Goal: Entertainment & Leisure: Consume media (video, audio)

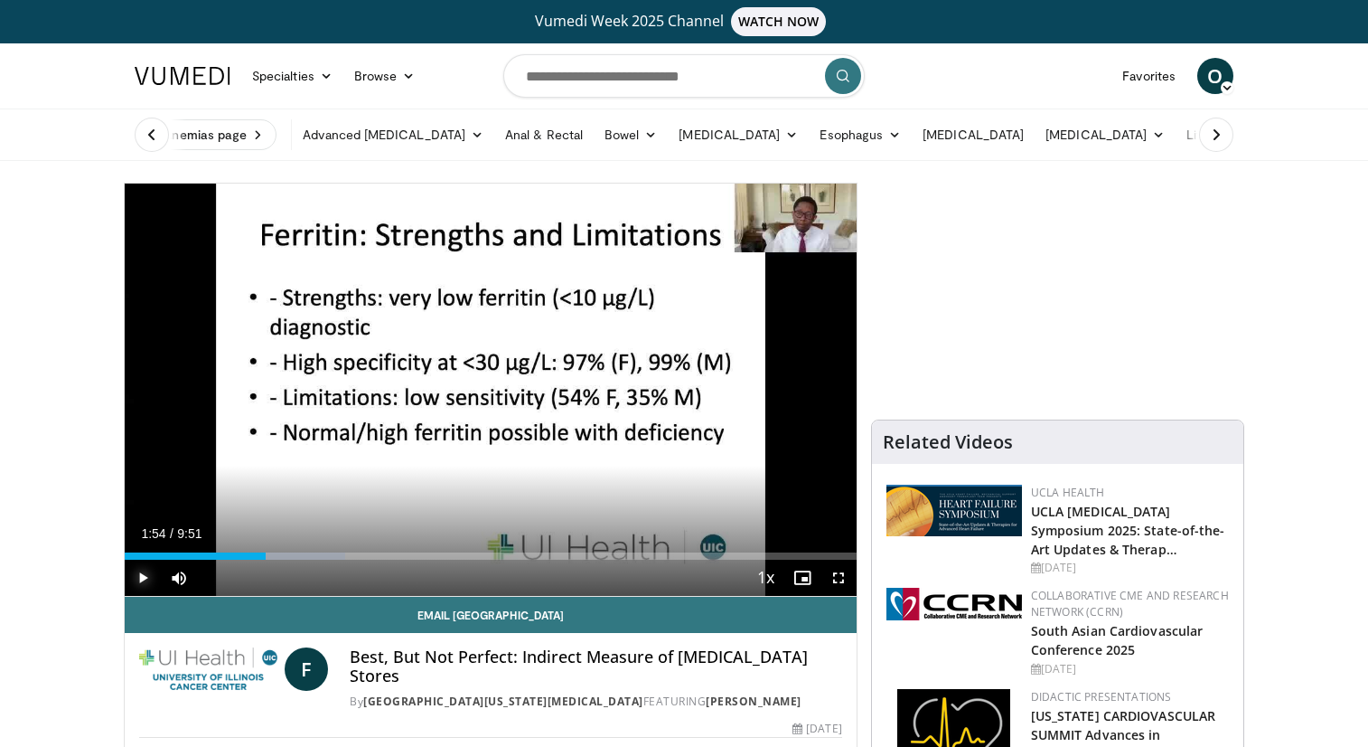
click at [151, 578] on span "Video Player" at bounding box center [143, 577] width 36 height 36
click at [843, 574] on span "Video Player" at bounding box center [839, 577] width 36 height 36
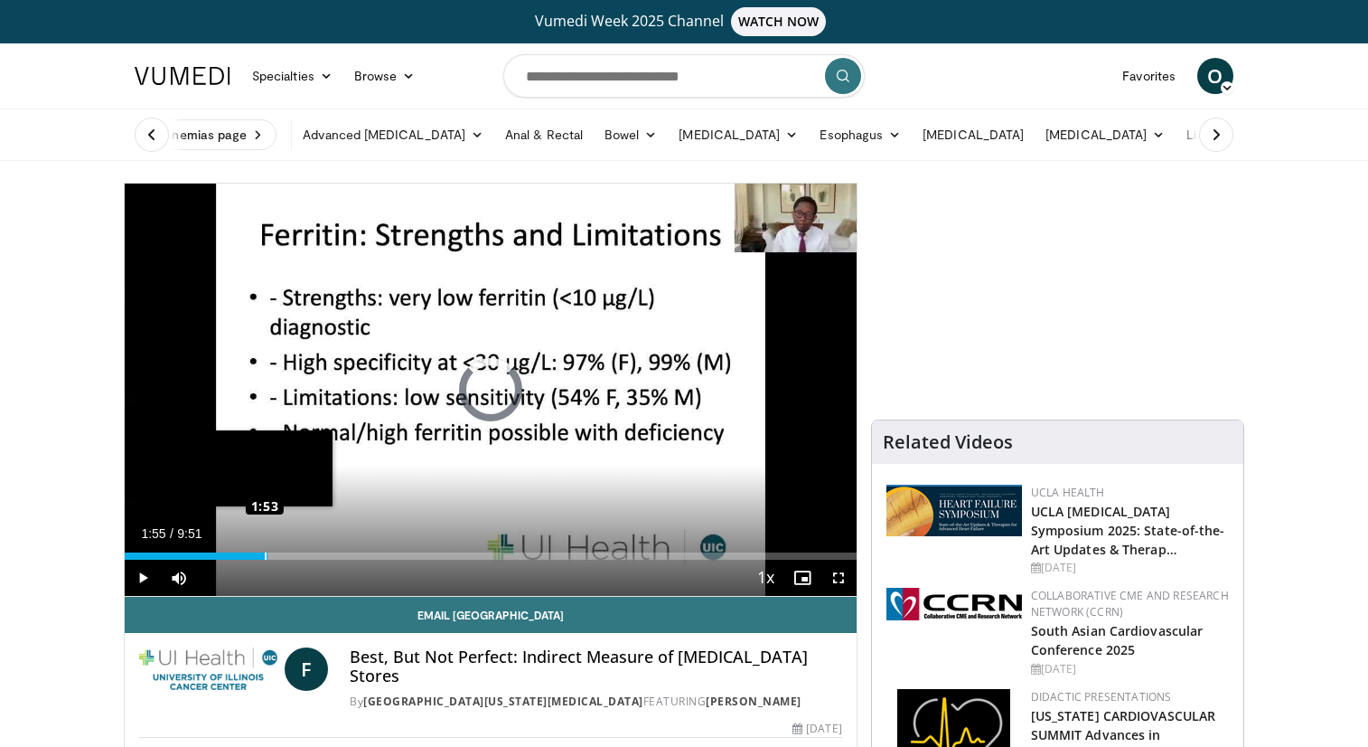
click at [265, 554] on div "Loaded : 0.00% 1:53 1:53" at bounding box center [491, 555] width 732 height 7
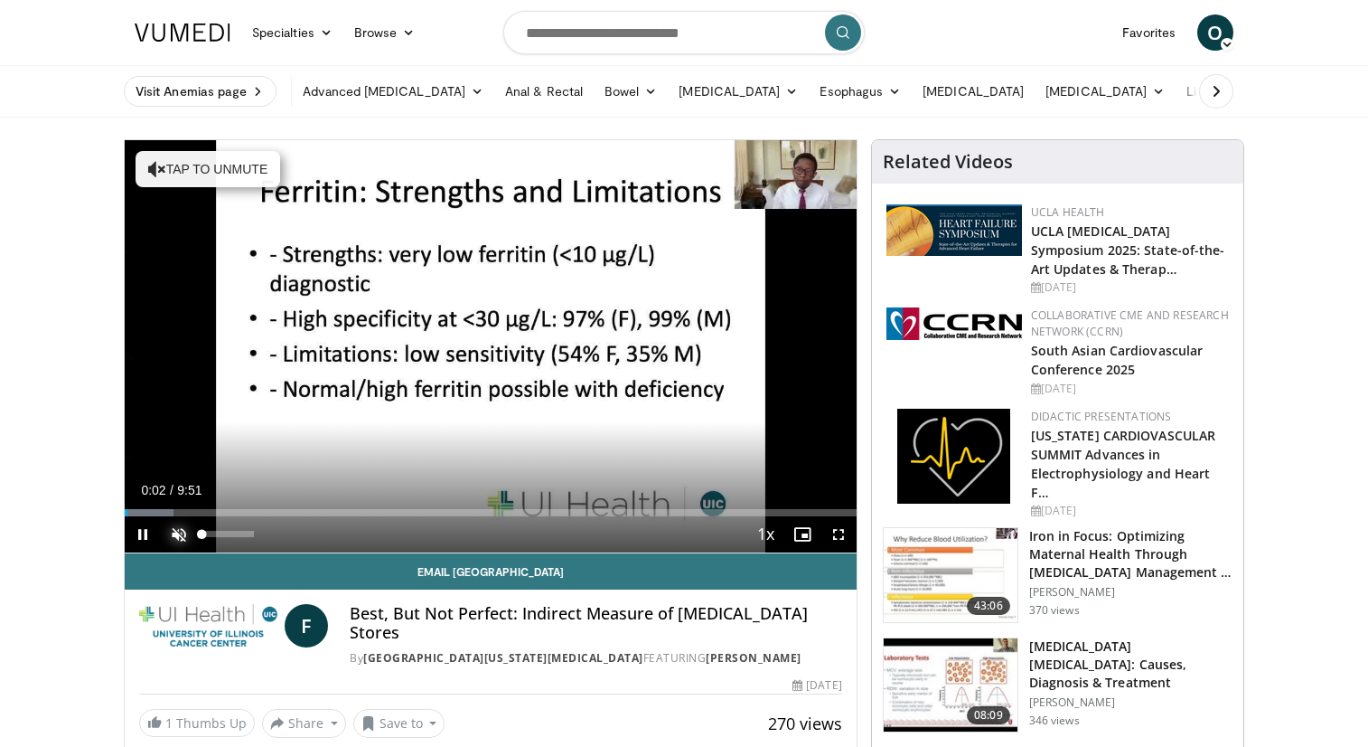
click at [176, 534] on span "Video Player" at bounding box center [179, 534] width 36 height 36
click at [836, 531] on span "Video Player" at bounding box center [839, 534] width 36 height 36
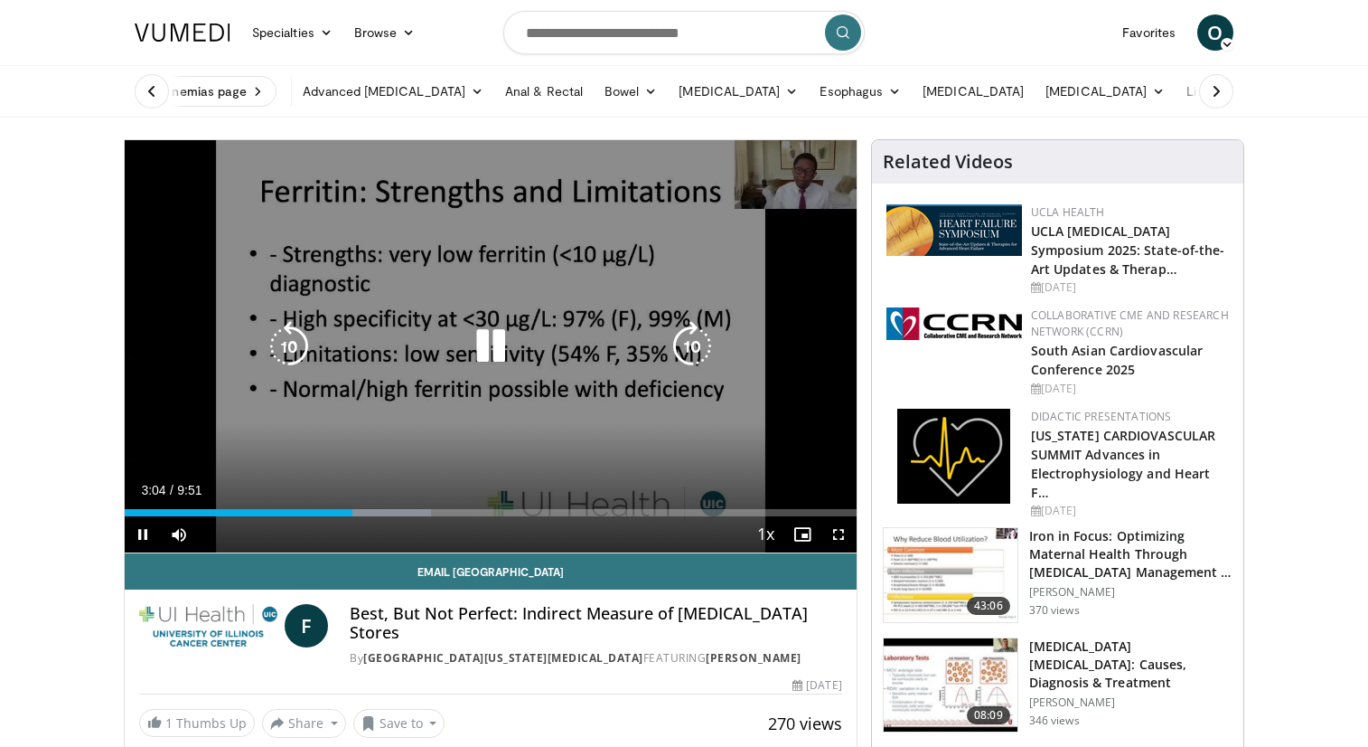
click at [497, 352] on icon "Video Player" at bounding box center [490, 346] width 51 height 51
click at [483, 350] on icon "Video Player" at bounding box center [490, 346] width 51 height 51
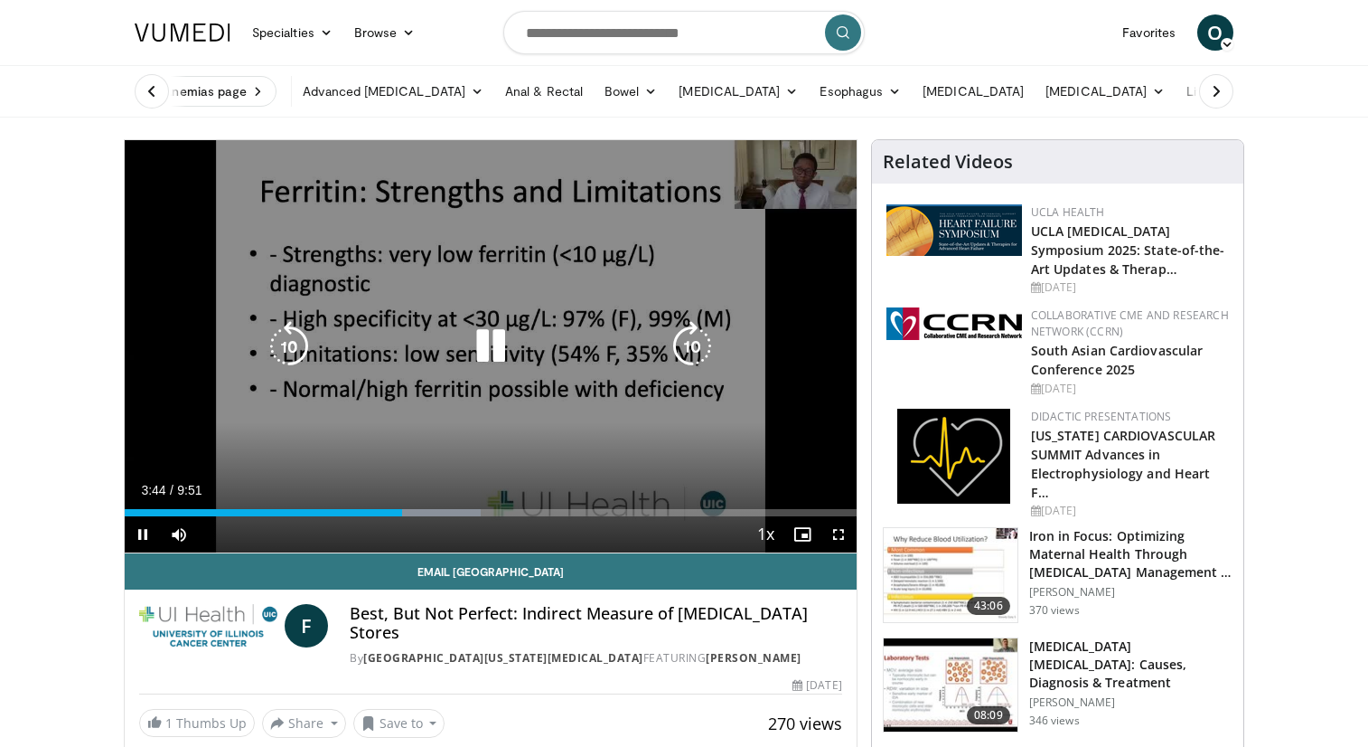
click at [289, 352] on icon "Video Player" at bounding box center [289, 346] width 51 height 51
click at [289, 353] on icon "Video Player" at bounding box center [289, 346] width 51 height 51
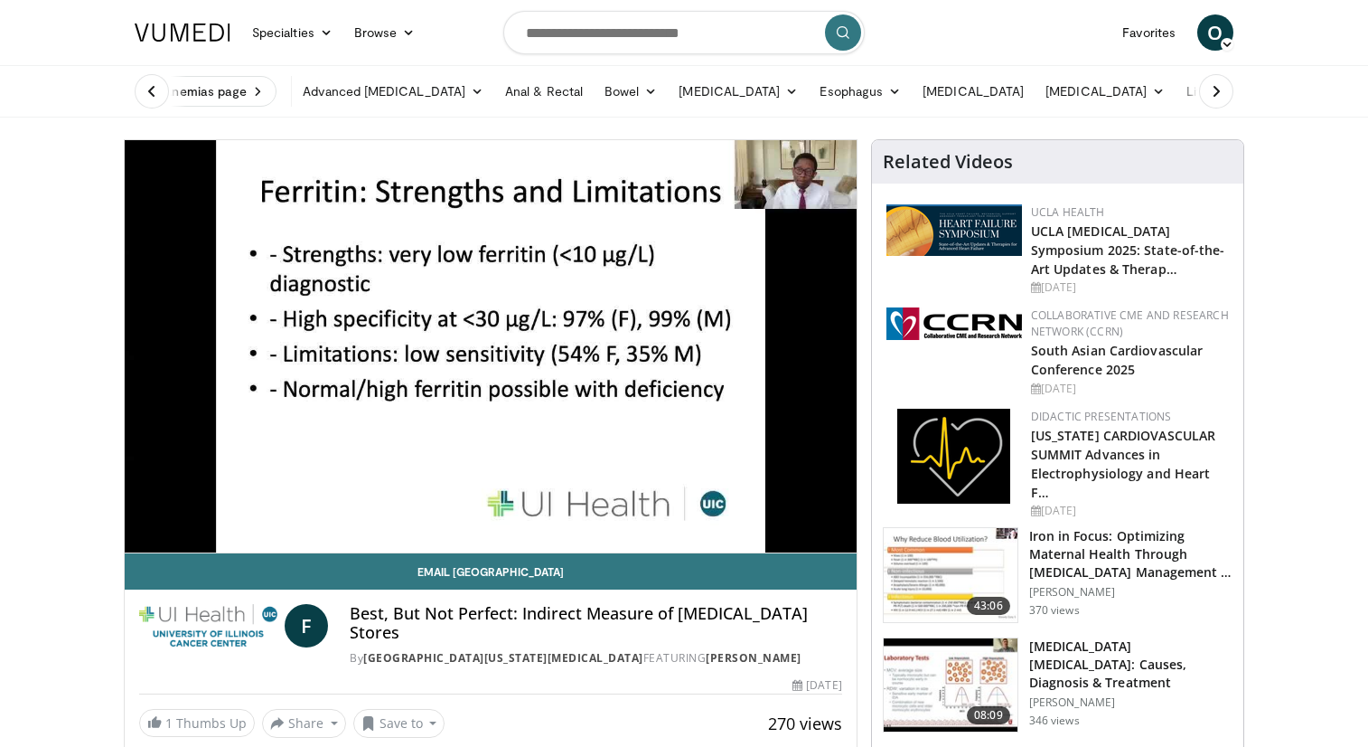
click at [1245, 93] on div "Visit Anemias page Advanced Endoscopy Anti-Reflux Endoscopic Procedures Barrett…" at bounding box center [684, 91] width 1121 height 51
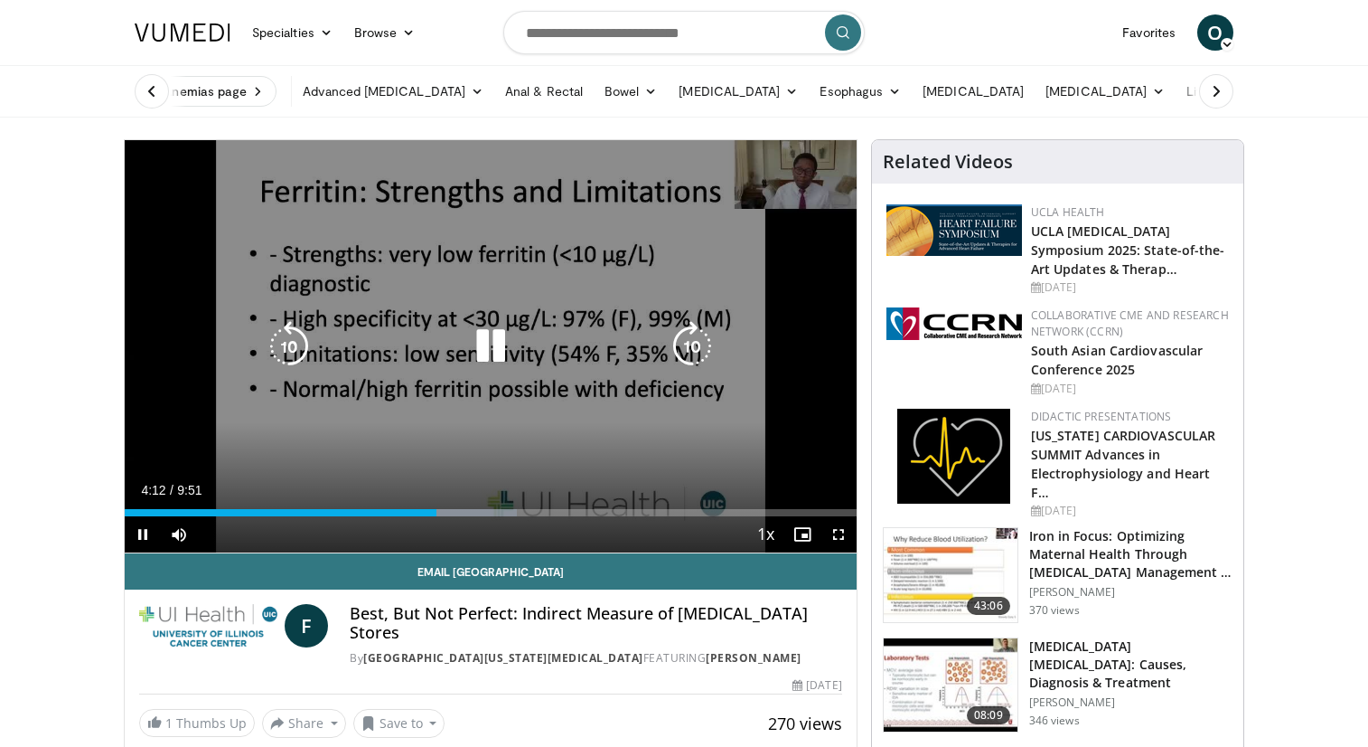
click at [504, 345] on icon "Video Player" at bounding box center [490, 346] width 51 height 51
